Goal: Information Seeking & Learning: Compare options

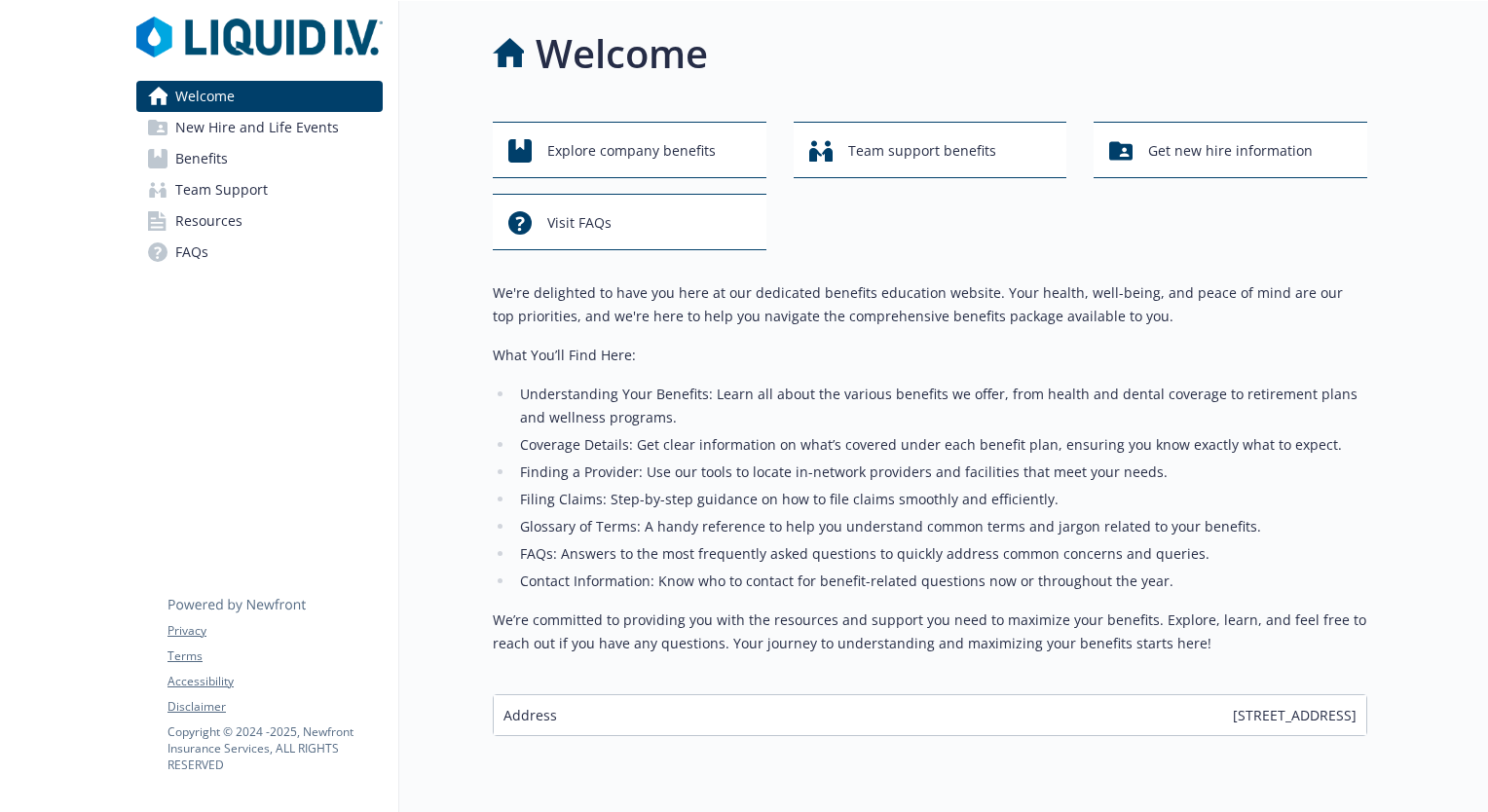
click at [236, 165] on link "Benefits" at bounding box center [259, 158] width 247 height 31
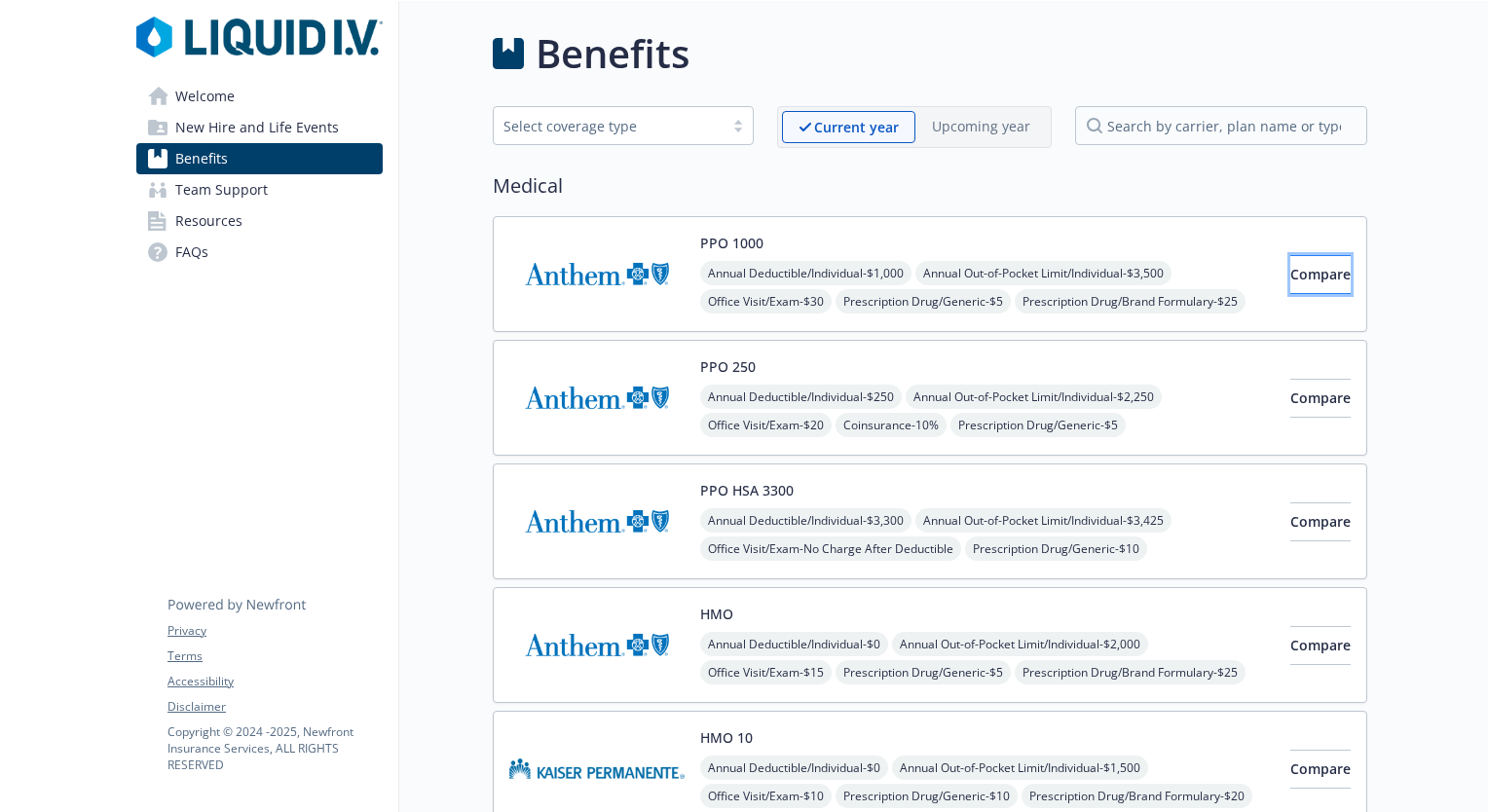
click at [1311, 276] on span "Compare" at bounding box center [1321, 274] width 61 height 19
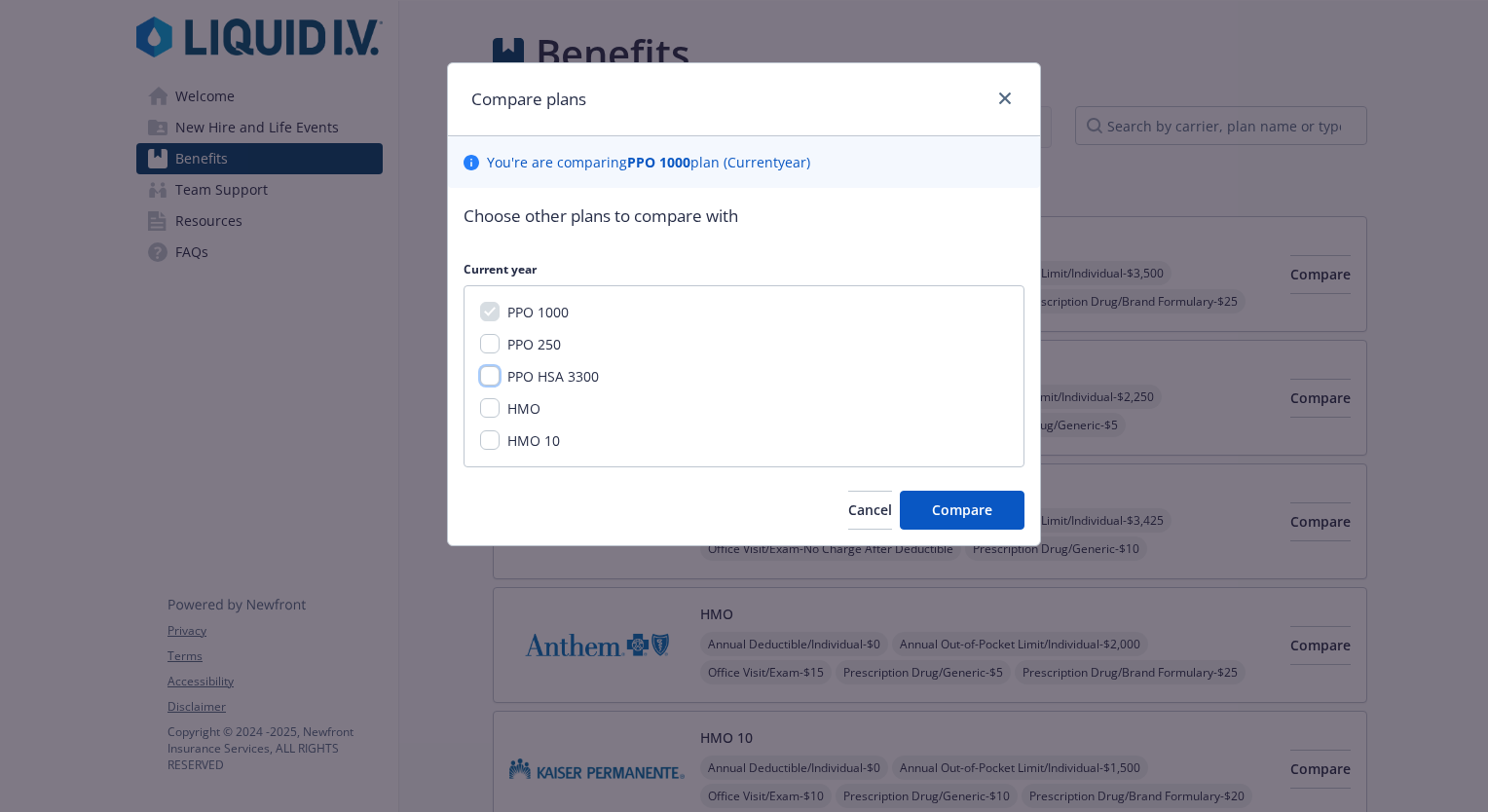
click at [490, 377] on input "PPO HSA 3300" at bounding box center [490, 376] width 20 height 20
checkbox input "true"
click at [929, 513] on button "Compare" at bounding box center [962, 511] width 124 height 39
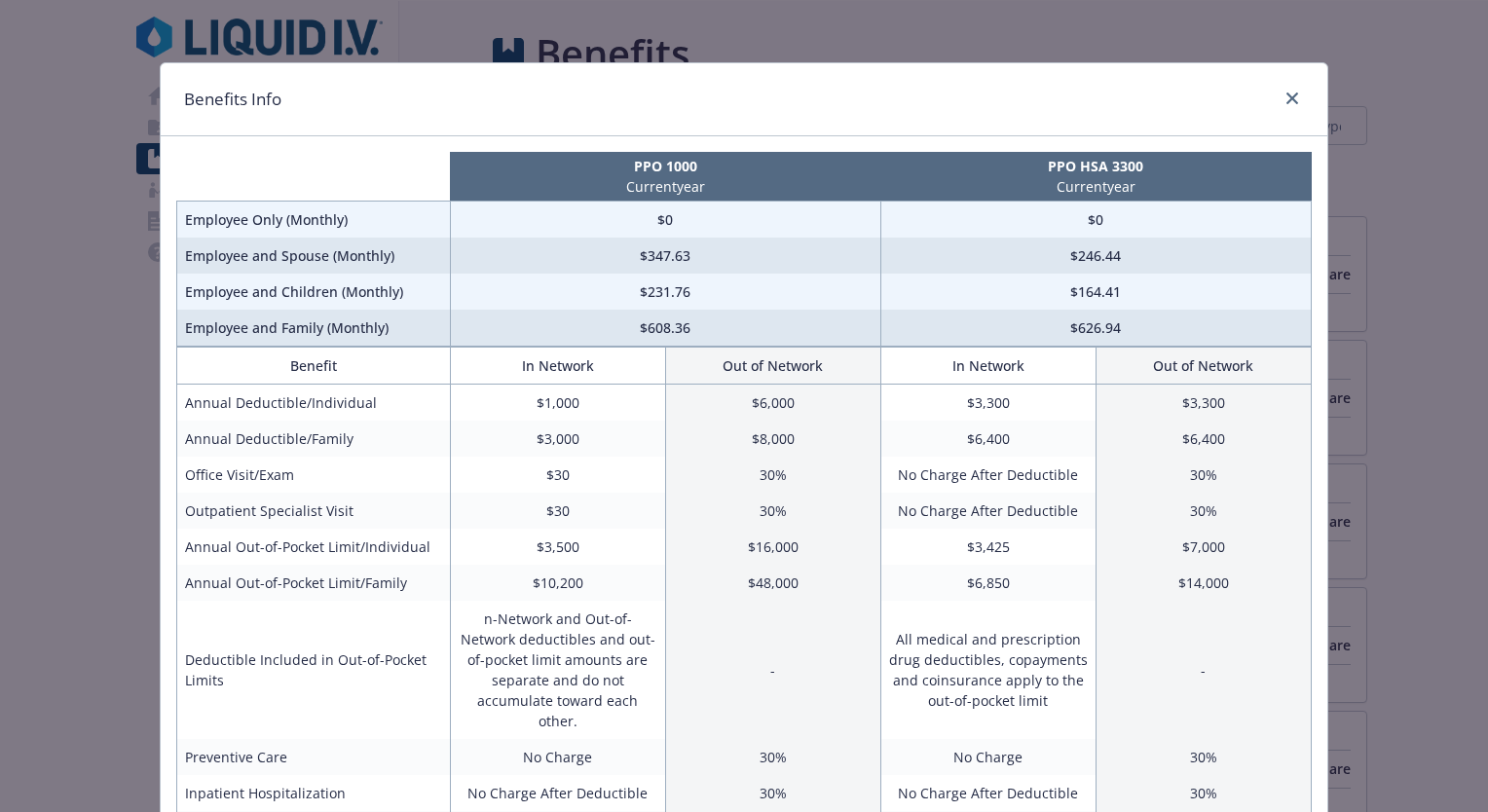
click at [930, 30] on div "Benefits Info PPO 1000 Current year PPO HSA 3300 Current year Employee Only (Mo…" at bounding box center [744, 406] width 1488 height 812
click at [1289, 96] on icon "close" at bounding box center [1292, 99] width 12 height 12
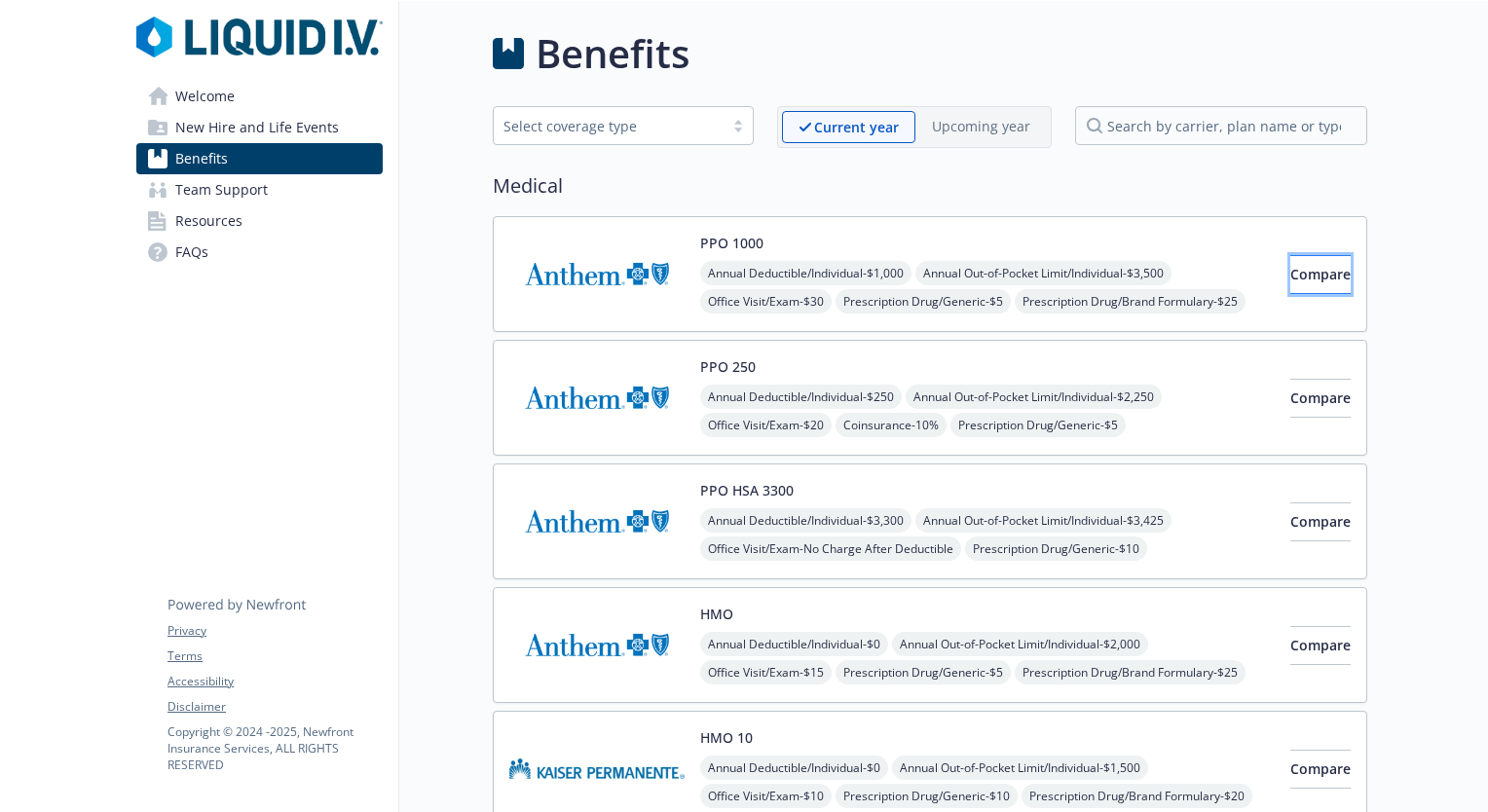
click at [1290, 276] on span "Compare" at bounding box center [1321, 274] width 61 height 19
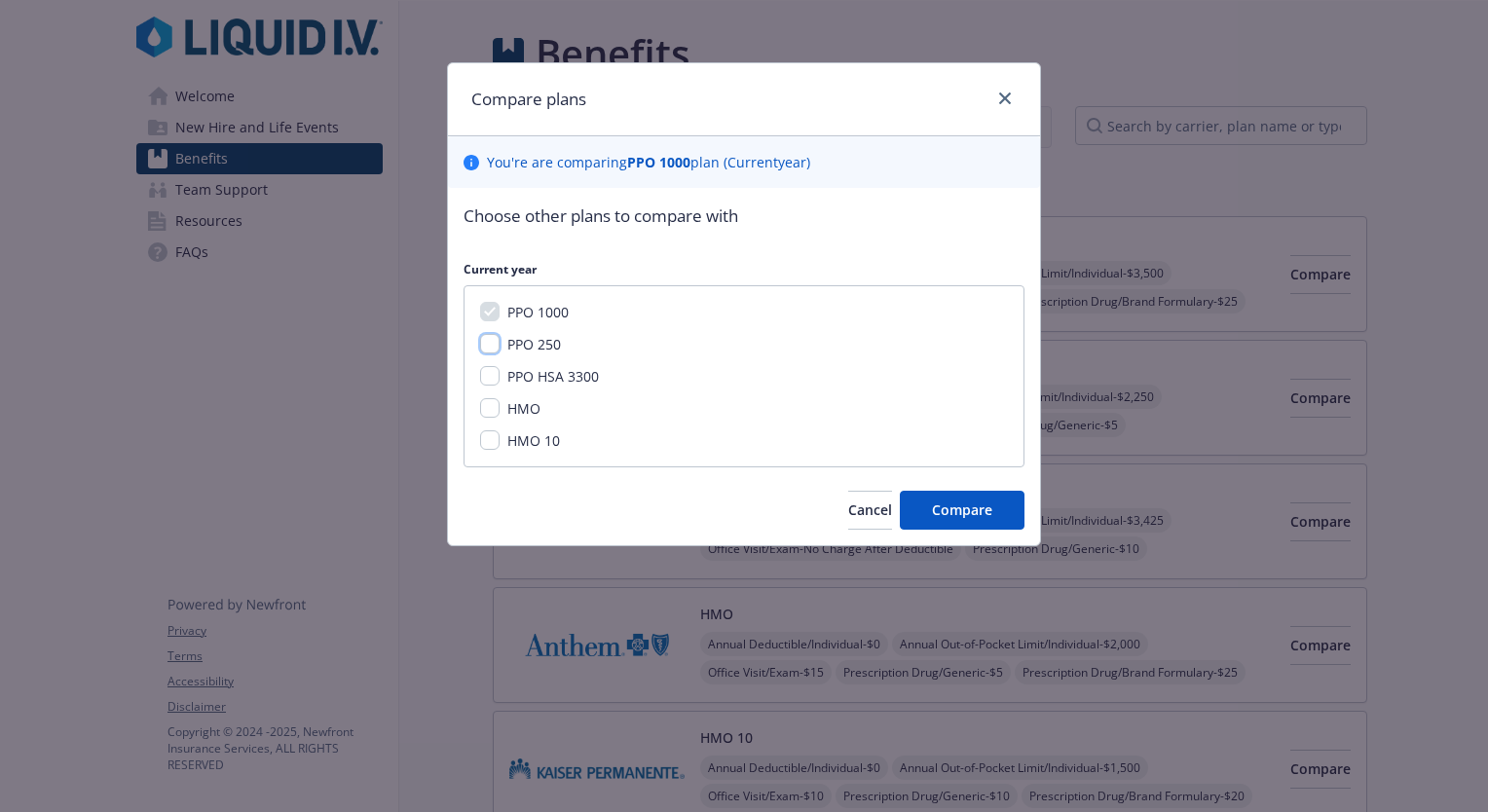
click at [495, 342] on input "PPO 250" at bounding box center [490, 343] width 20 height 20
checkbox input "true"
click at [486, 372] on input "PPO HSA 3300" at bounding box center [490, 376] width 20 height 20
checkbox input "true"
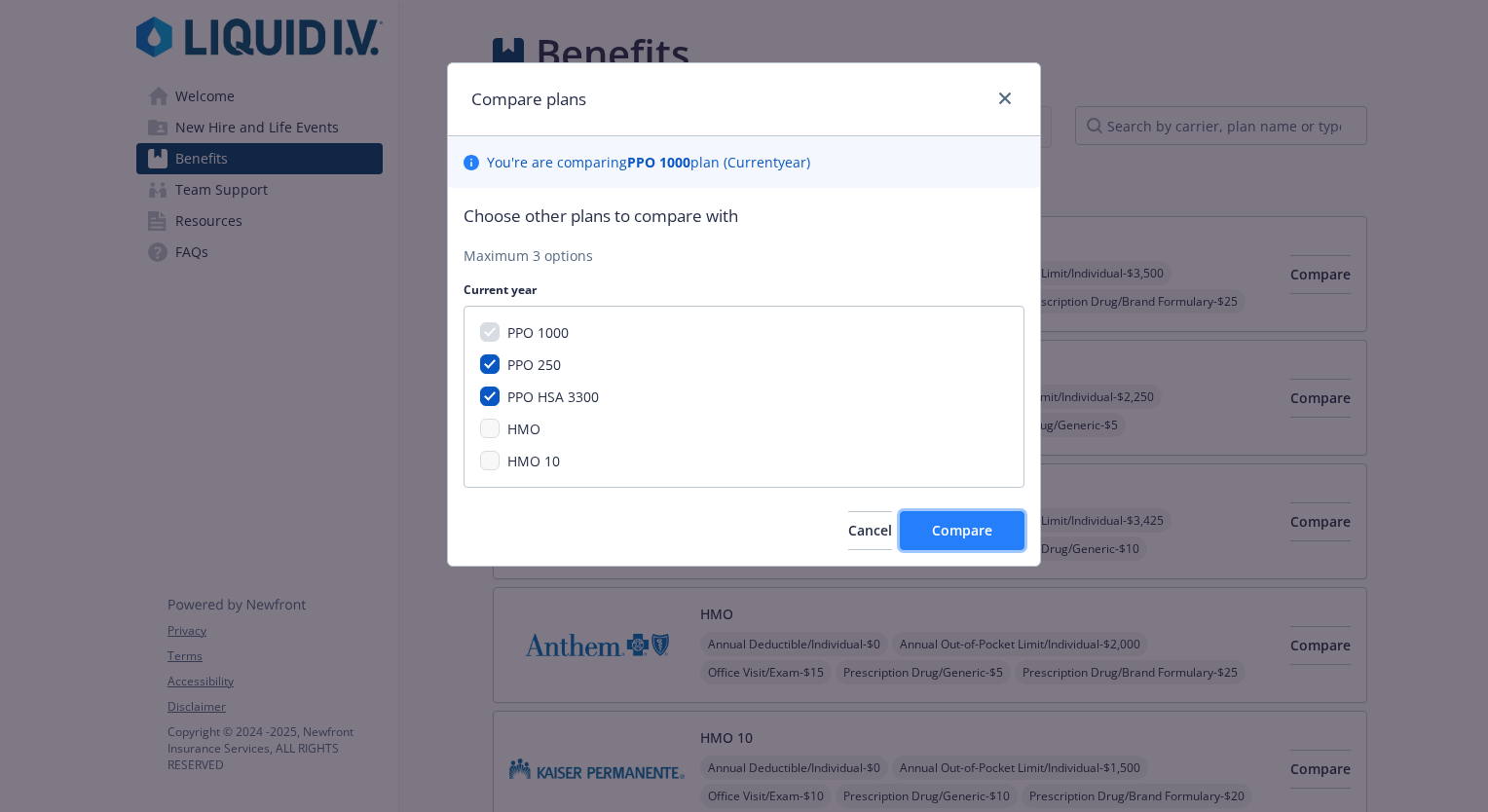
click at [966, 532] on span "Compare" at bounding box center [962, 529] width 61 height 19
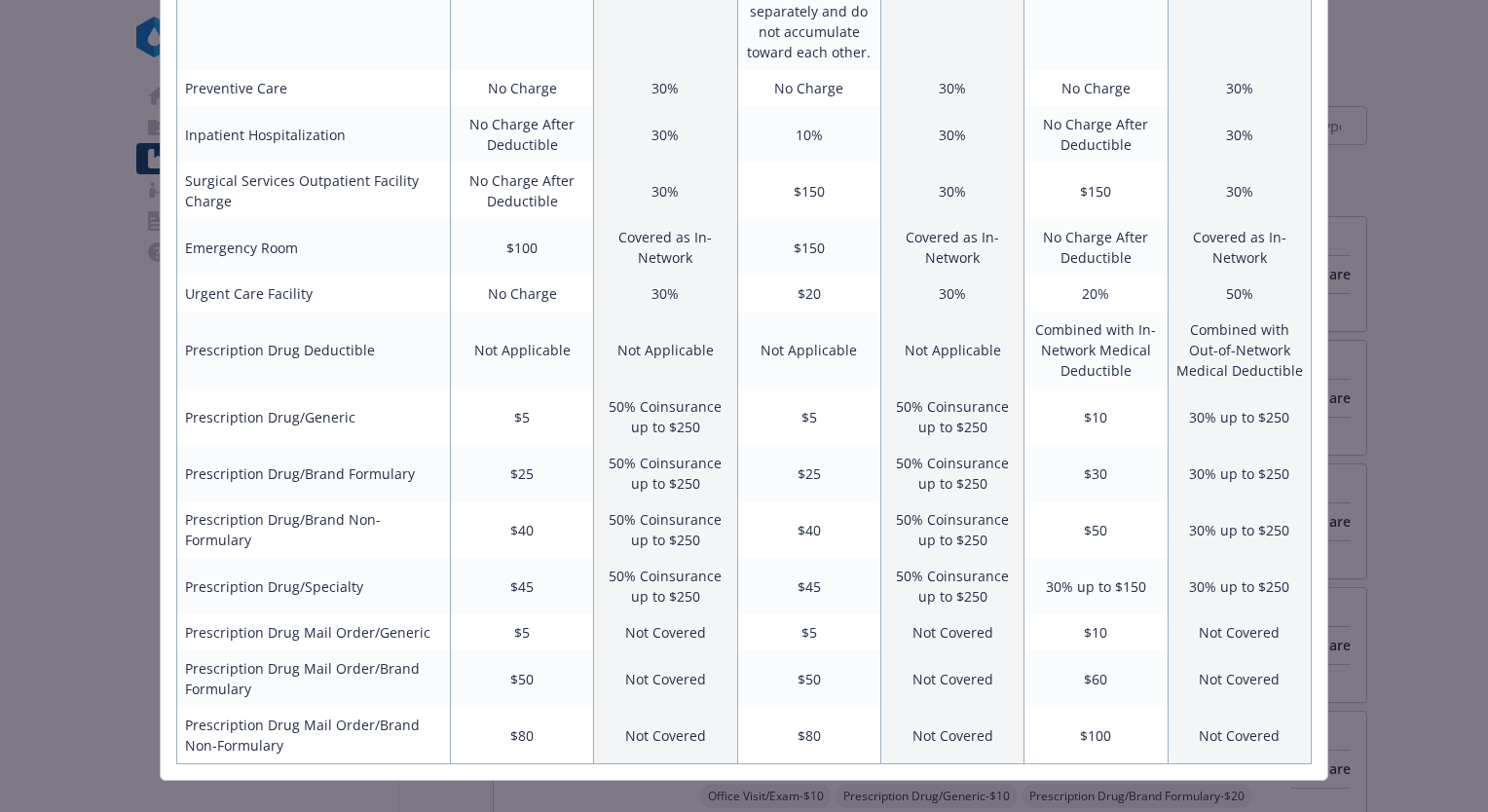
scroll to position [959, 0]
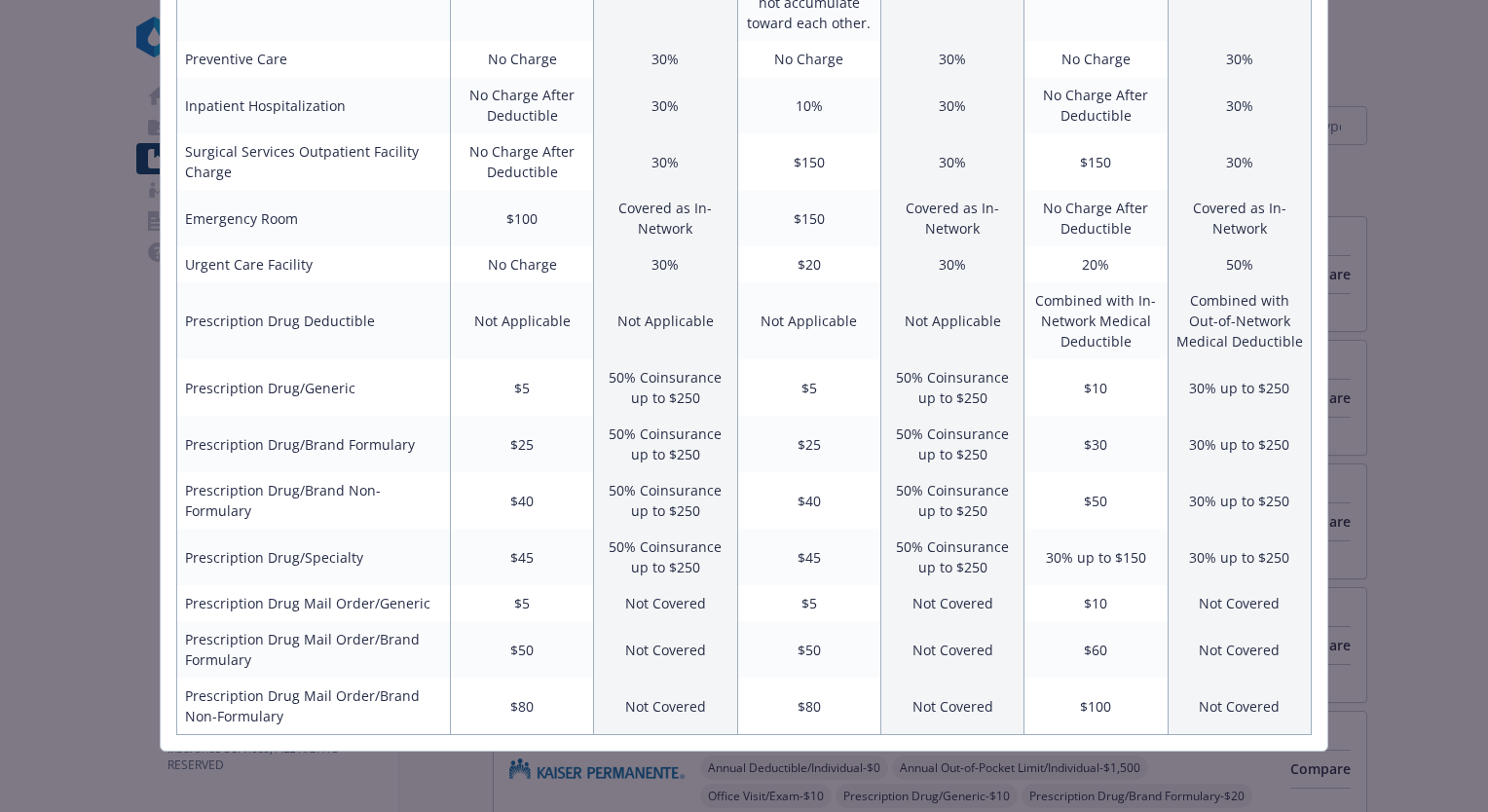
click at [1386, 169] on div "Benefits Info PPO 1000 Current year PPO 250 Current year PPO HSA 3300 Current y…" at bounding box center [744, 406] width 1488 height 812
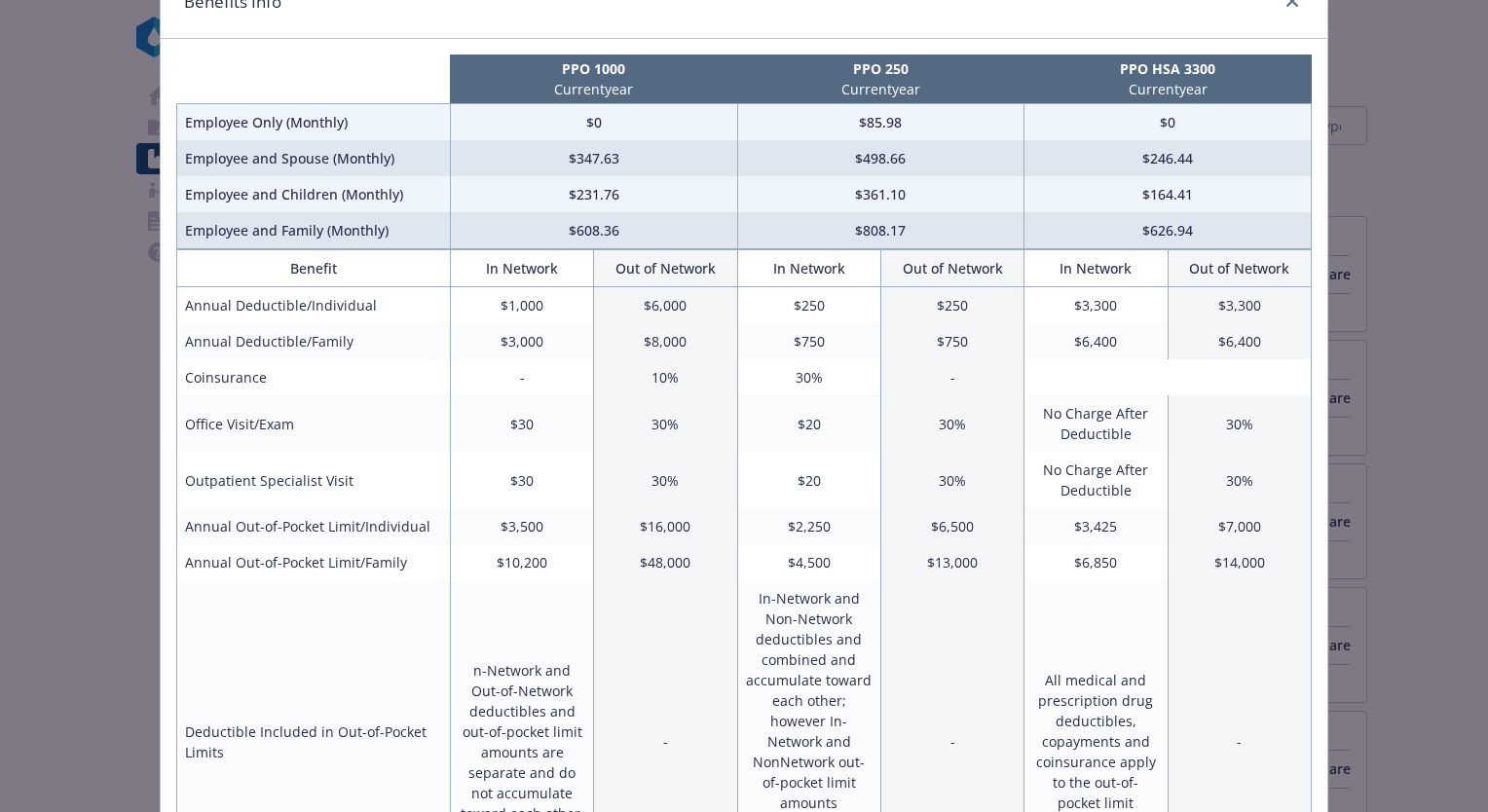
scroll to position [0, 0]
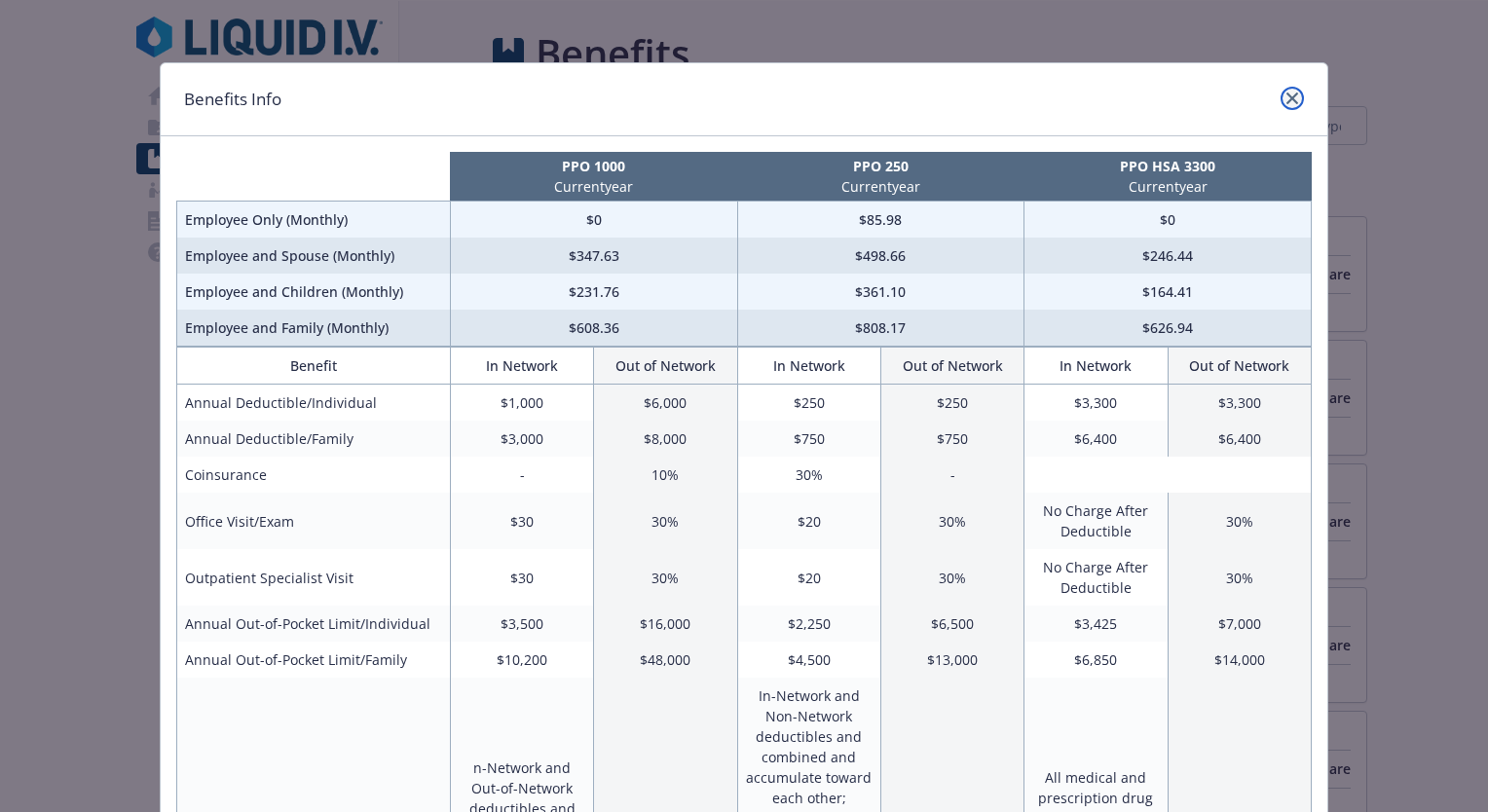
click at [1286, 103] on icon "close" at bounding box center [1292, 99] width 12 height 12
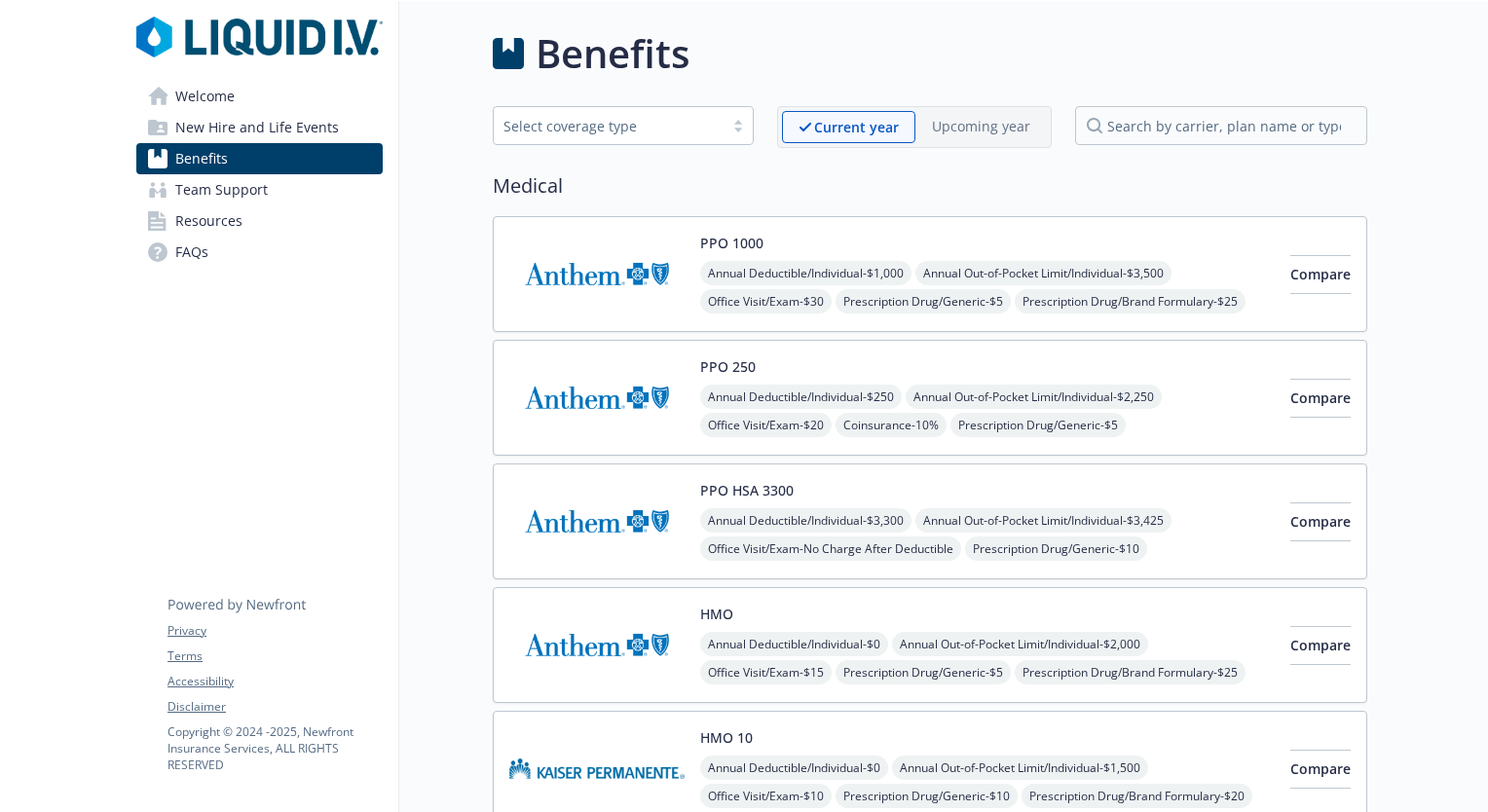
click at [224, 228] on span "Resources" at bounding box center [208, 221] width 68 height 31
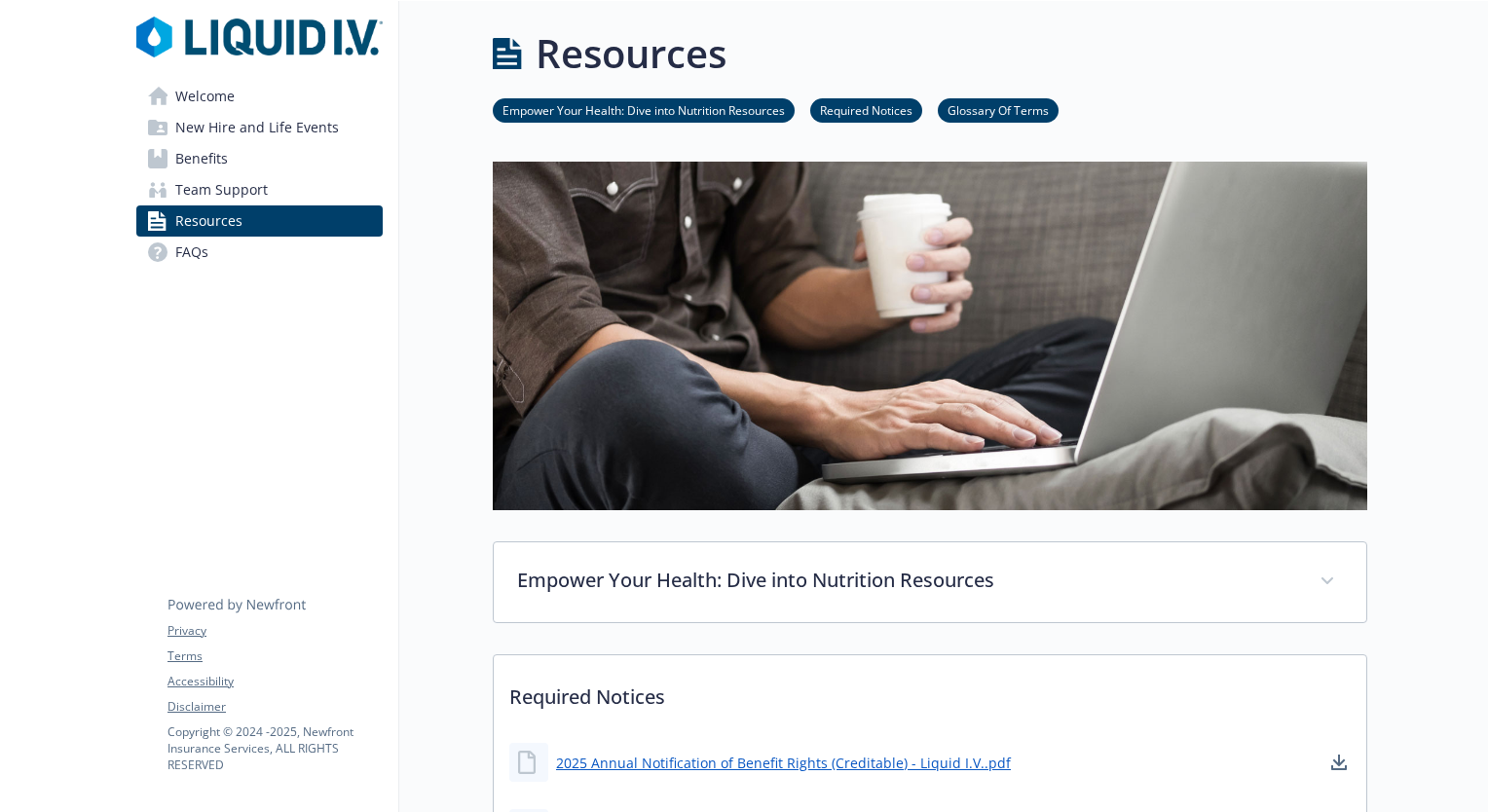
click at [220, 161] on span "Benefits" at bounding box center [202, 158] width 53 height 31
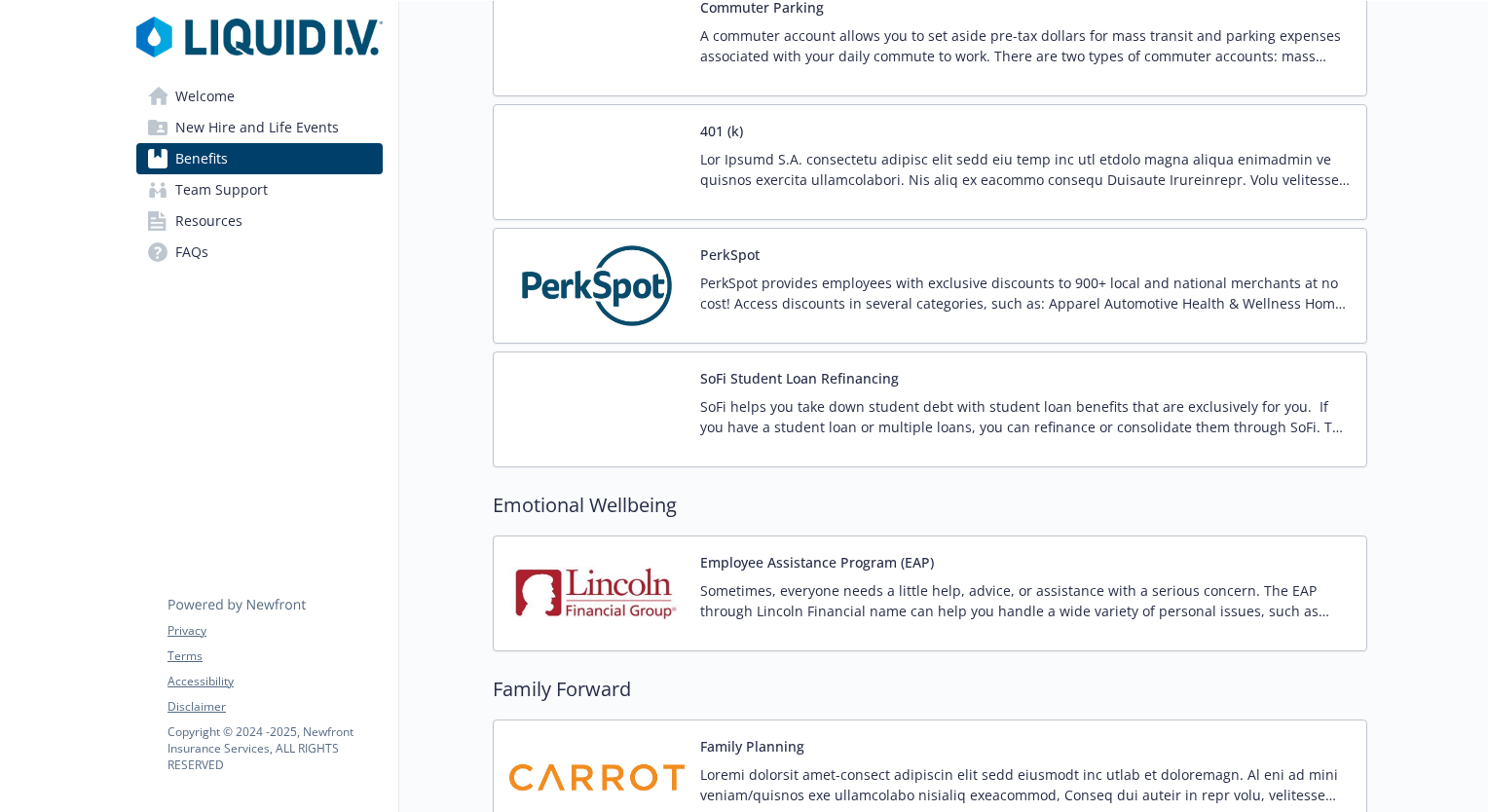
scroll to position [3668, 0]
